Goal: Book appointment/travel/reservation

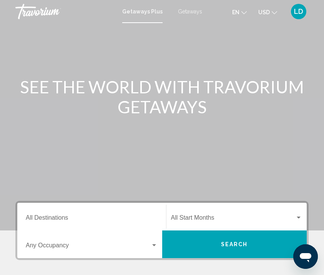
click at [189, 12] on span "Getaways" at bounding box center [190, 11] width 24 height 6
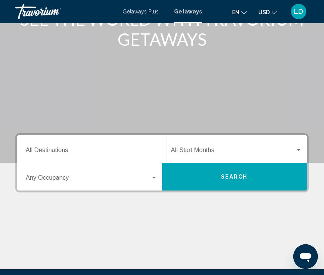
scroll to position [81, 0]
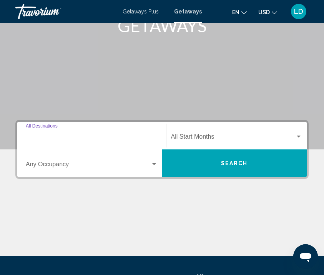
click at [48, 137] on input "Destination All Destinations" at bounding box center [92, 138] width 132 height 7
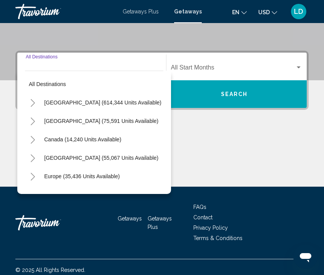
scroll to position [156, 0]
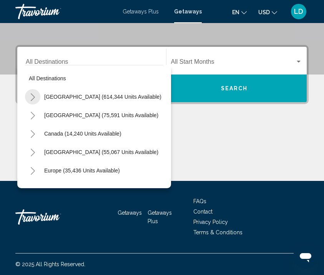
click at [31, 100] on icon "Toggle United States (614,344 units available)" at bounding box center [33, 97] width 4 height 8
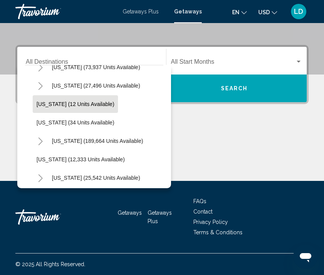
scroll to position [89, 0]
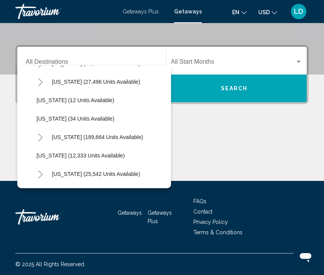
click at [40, 136] on icon "Toggle Florida (189,664 units available)" at bounding box center [41, 138] width 6 height 8
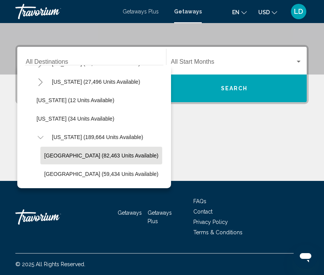
click at [66, 148] on button "[GEOGRAPHIC_DATA] (82,463 units available)" at bounding box center [101, 156] width 122 height 18
type input "**********"
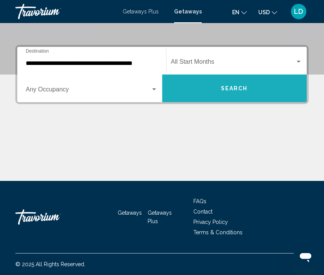
click at [229, 88] on span "Search" at bounding box center [234, 89] width 27 height 6
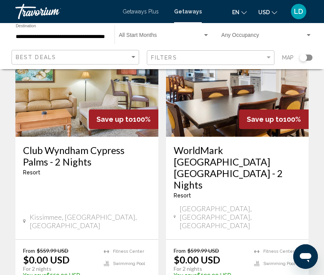
scroll to position [95, 0]
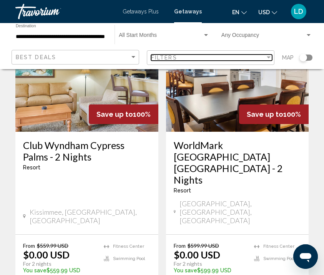
click at [247, 57] on div "Filters" at bounding box center [208, 58] width 114 height 6
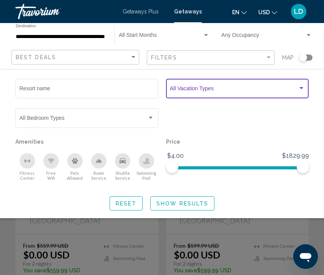
click at [192, 93] on span "Search widget" at bounding box center [234, 90] width 128 height 6
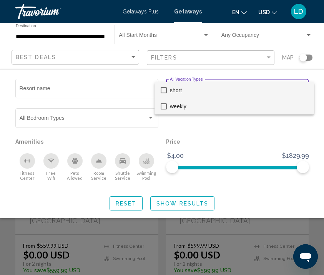
click at [180, 108] on span "weekly" at bounding box center [239, 106] width 138 height 16
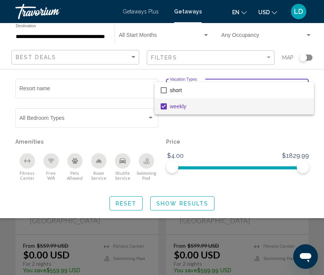
click at [175, 205] on div at bounding box center [162, 137] width 324 height 275
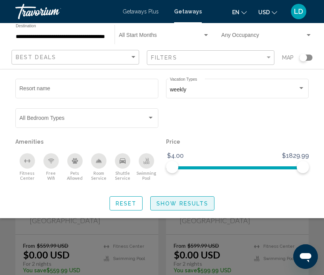
click at [168, 202] on span "Show Results" at bounding box center [182, 203] width 52 height 6
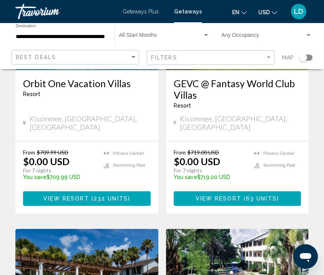
scroll to position [439, 0]
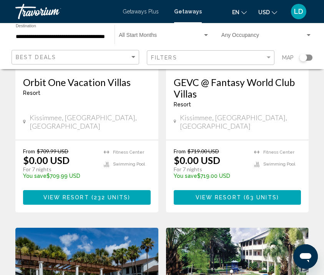
click at [86, 195] on span "View Resort" at bounding box center [66, 198] width 46 height 6
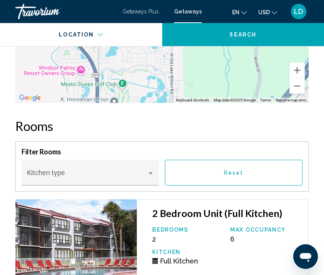
scroll to position [1487, 0]
